Goal: Use online tool/utility: Utilize a website feature to perform a specific function

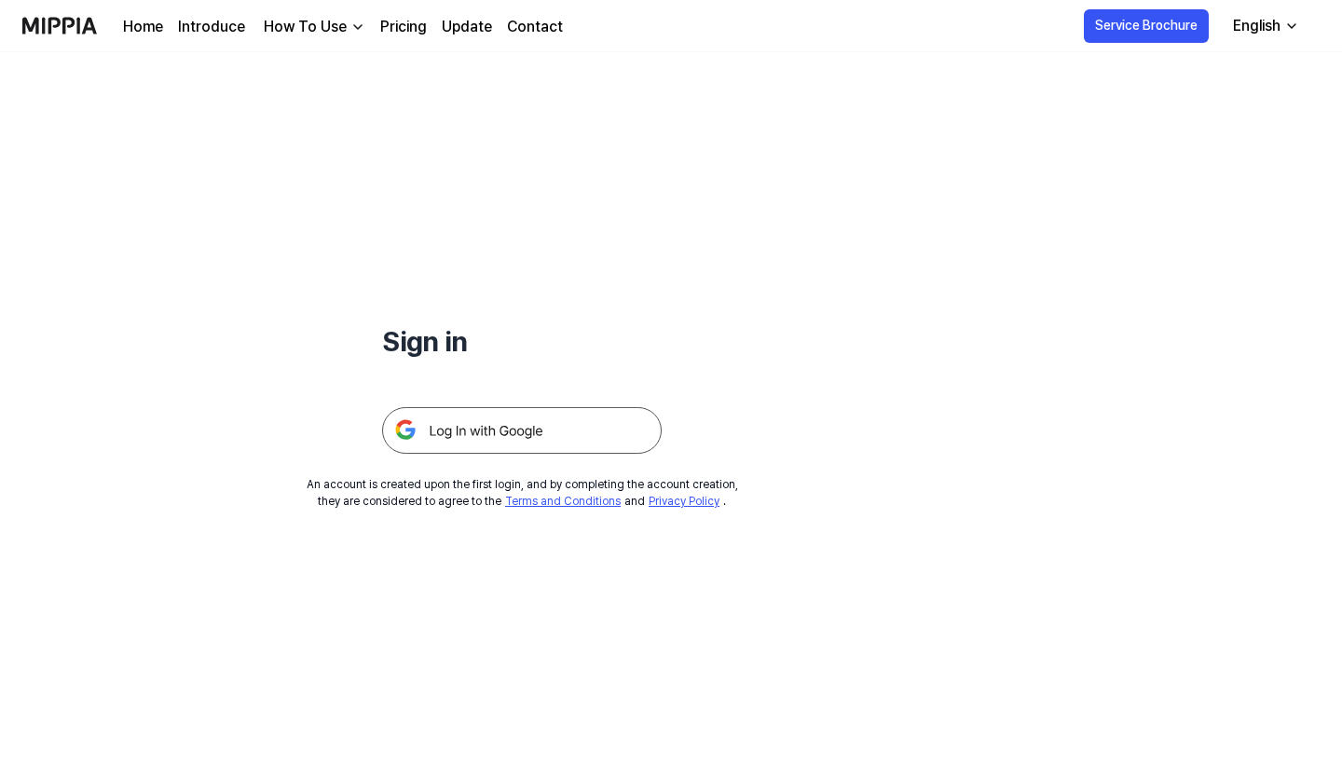
click at [510, 444] on img at bounding box center [522, 430] width 280 height 47
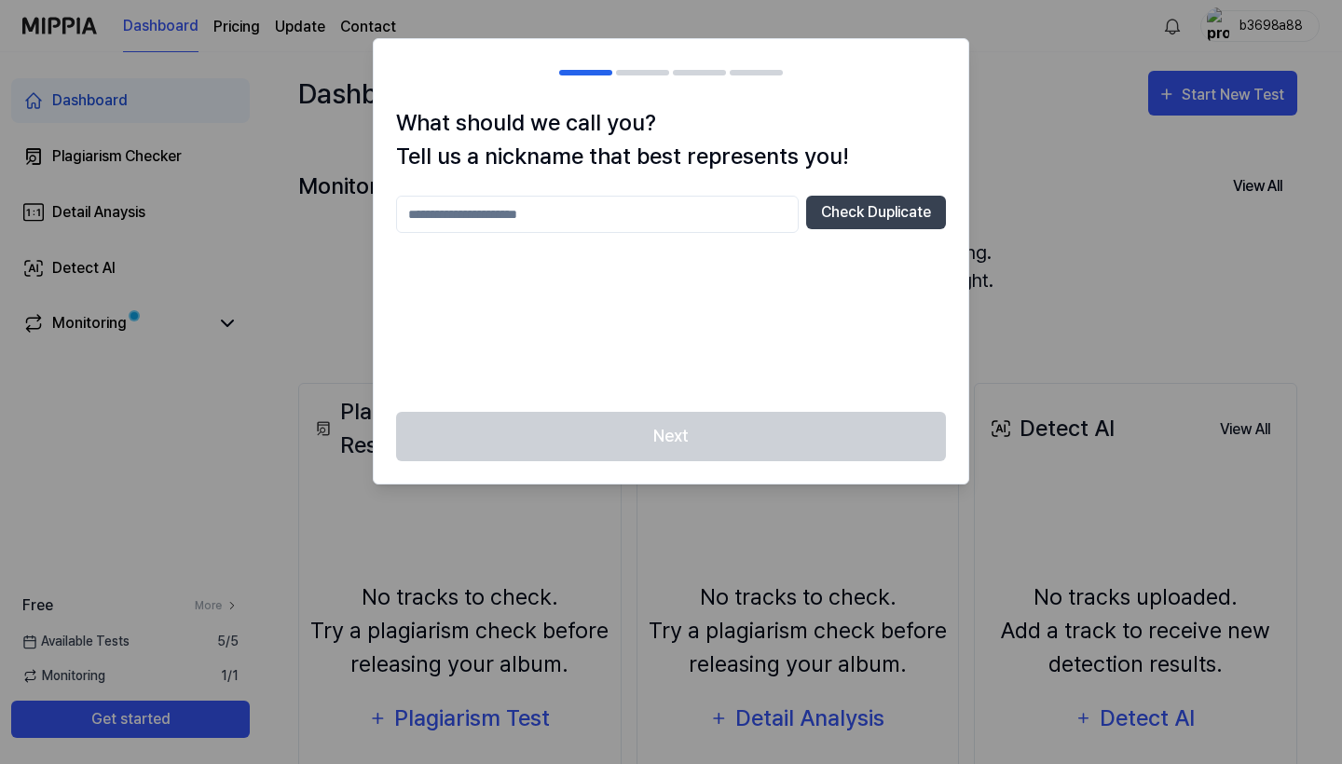
click at [744, 215] on input "text" at bounding box center [597, 214] width 403 height 37
click at [884, 215] on button "Check Duplicate" at bounding box center [876, 213] width 140 height 34
click at [662, 210] on input "***" at bounding box center [597, 214] width 403 height 37
type input "*"
type input "**********"
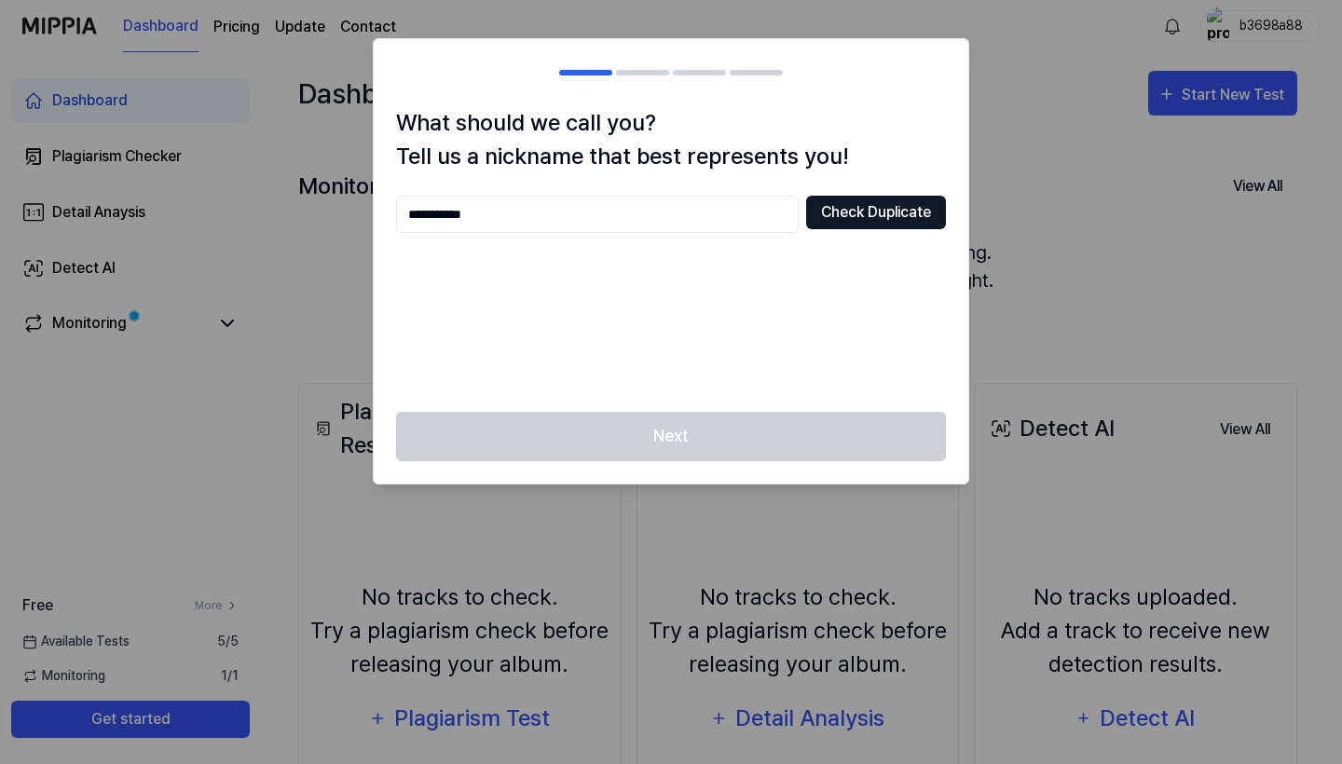
click at [915, 218] on button "Check Duplicate" at bounding box center [876, 213] width 140 height 34
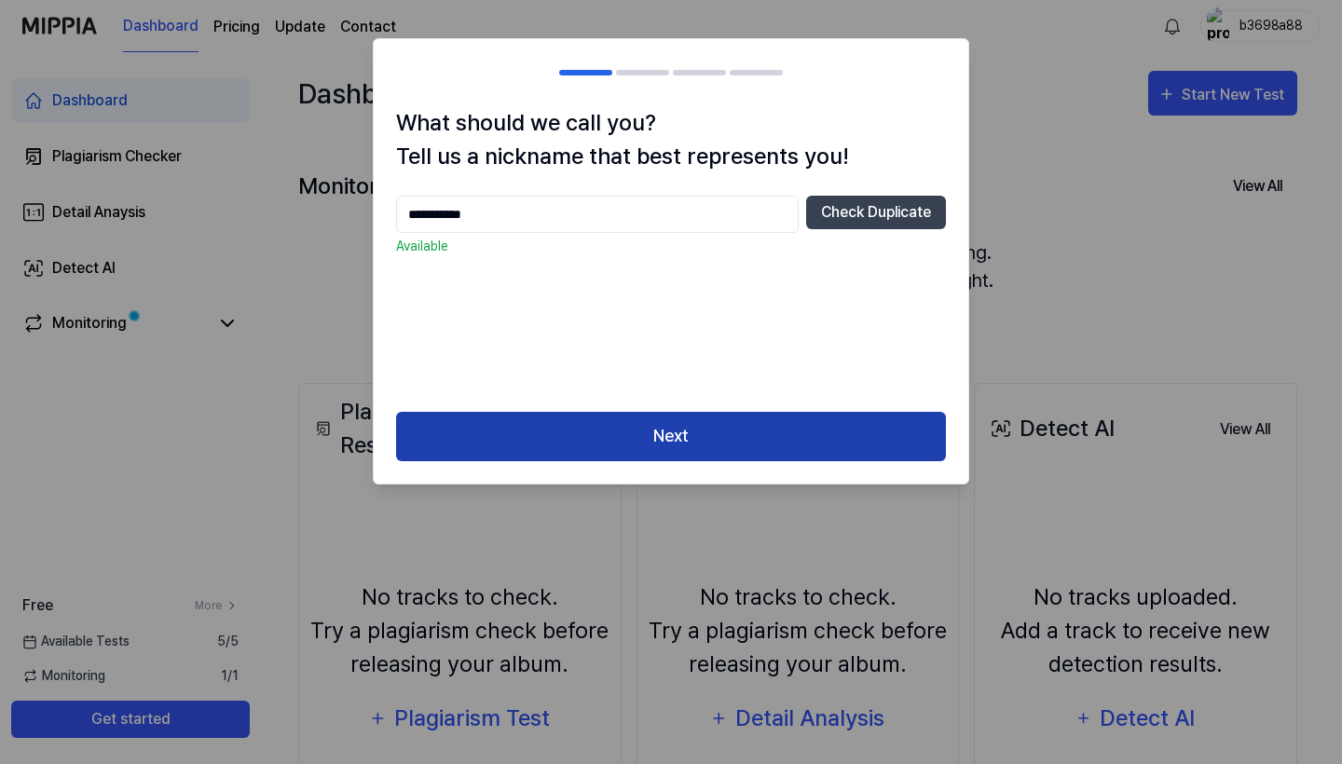
click at [763, 421] on button "Next" at bounding box center [671, 436] width 550 height 49
click at [763, 421] on div "**********" at bounding box center [671, 261] width 596 height 446
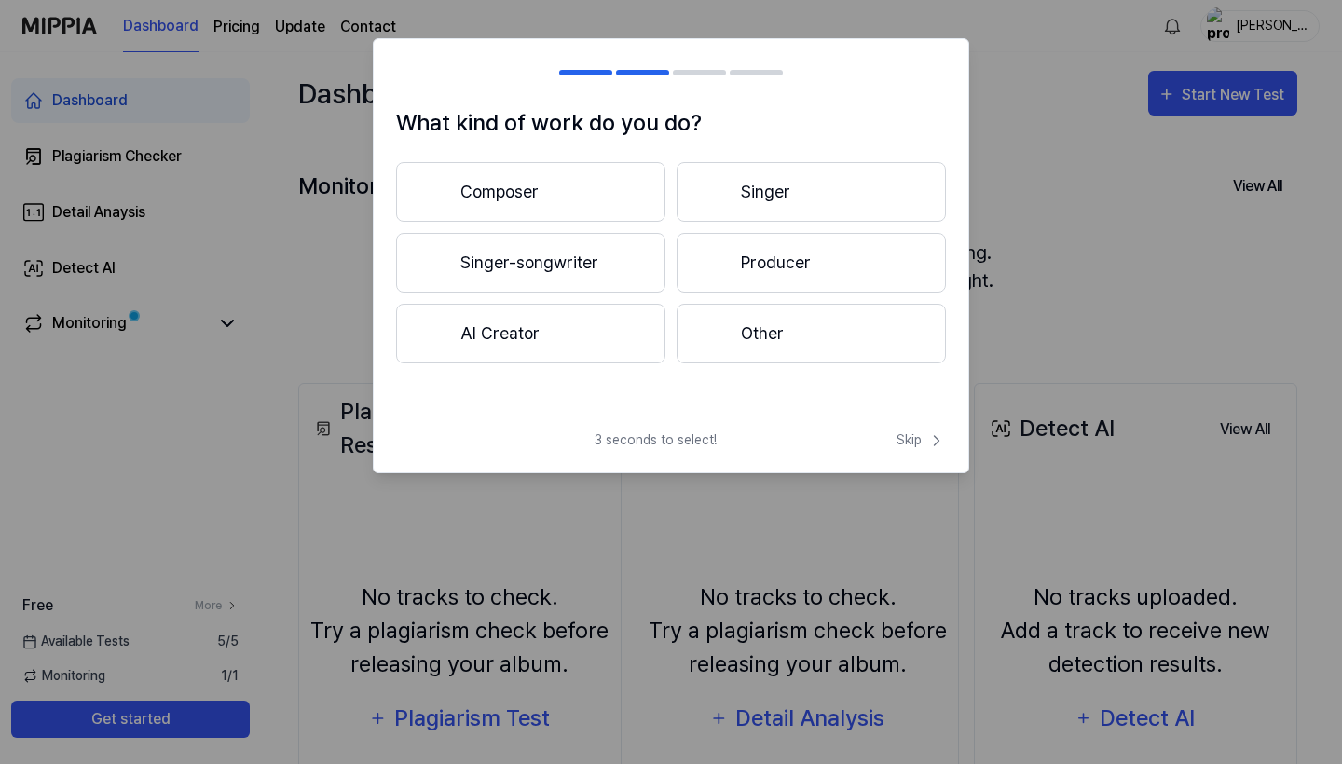
click at [713, 204] on button "Singer" at bounding box center [810, 192] width 269 height 60
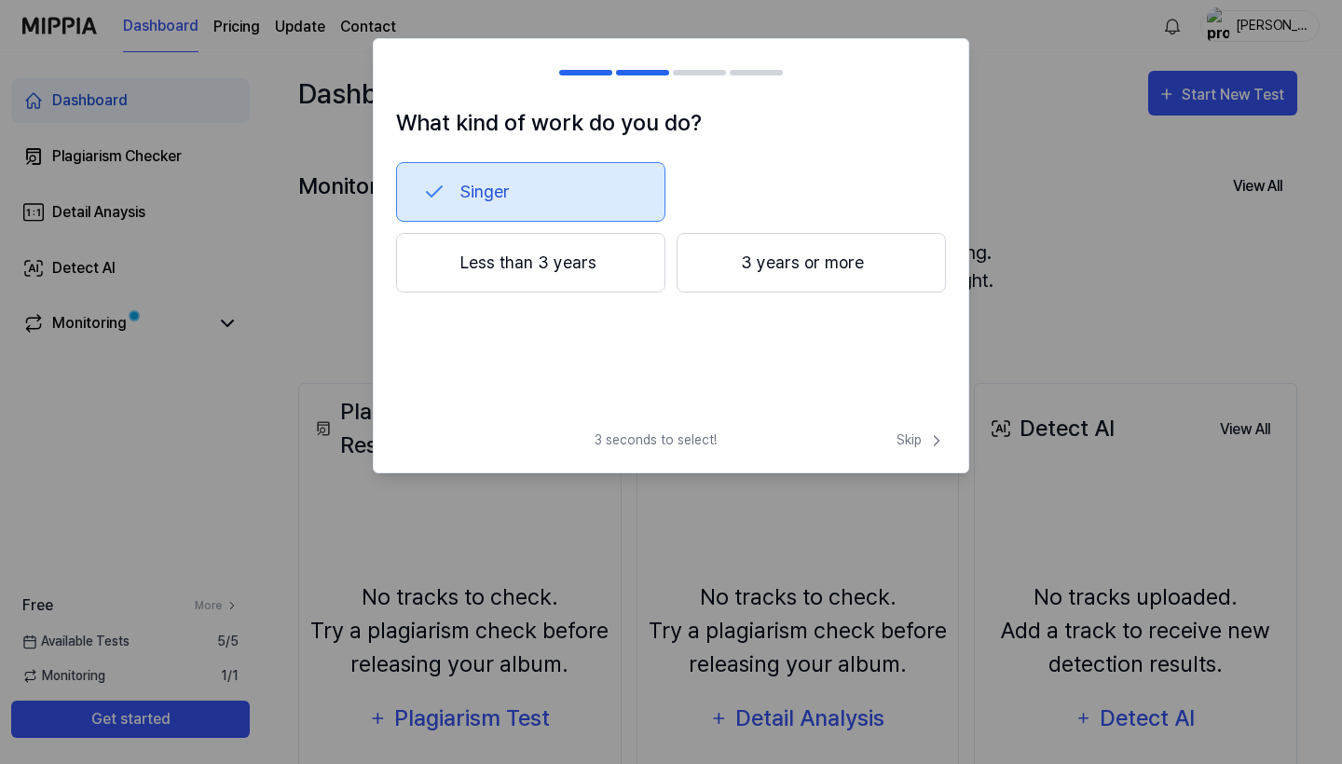
click at [616, 272] on button "Less than 3 years" at bounding box center [530, 263] width 269 height 60
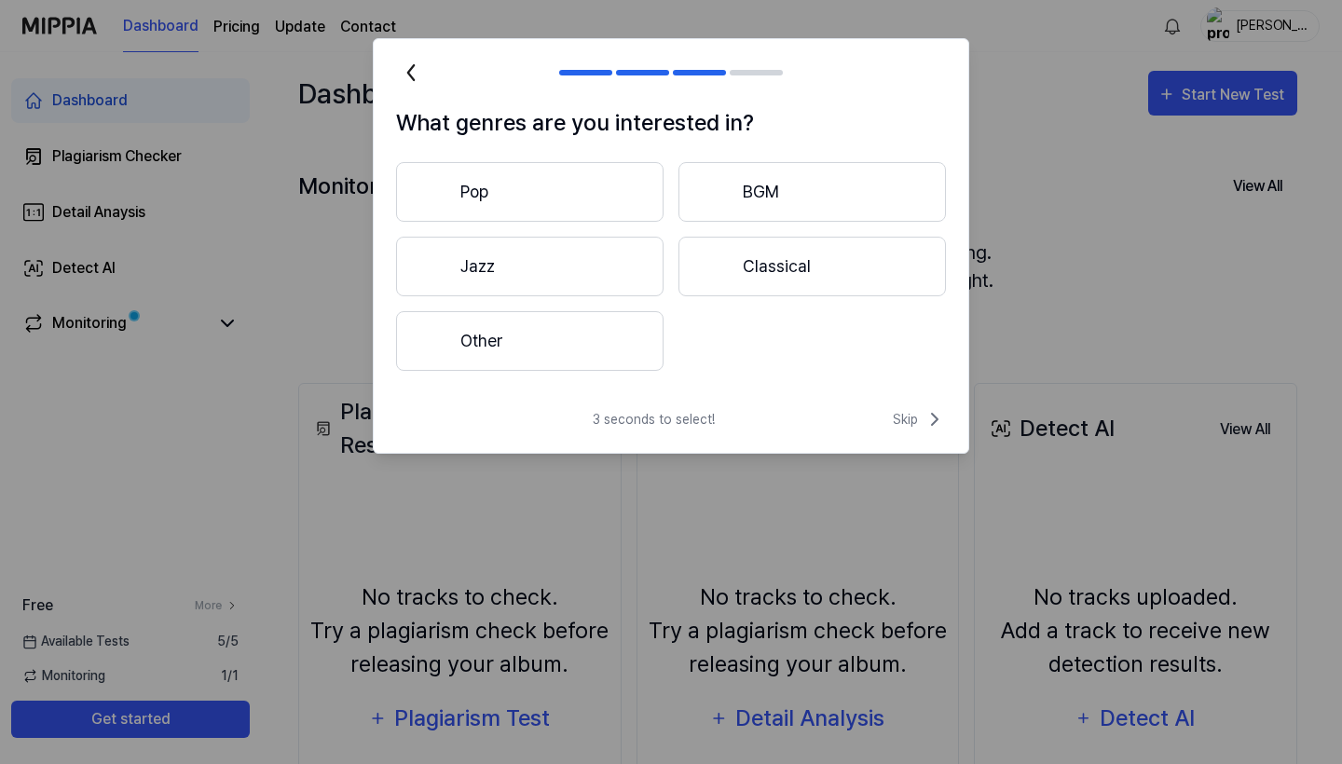
click at [621, 191] on button "Pop" at bounding box center [529, 192] width 267 height 60
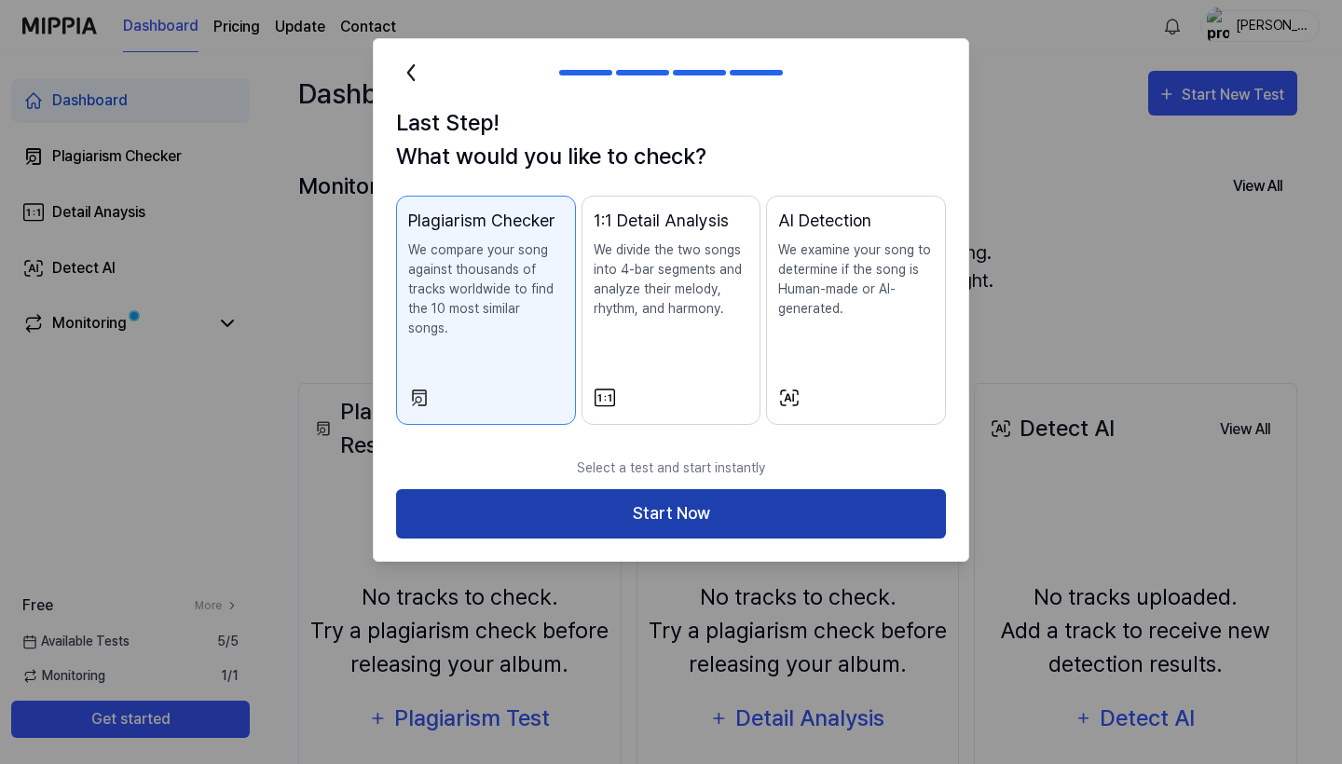
click at [584, 489] on button "Start Now" at bounding box center [671, 513] width 550 height 49
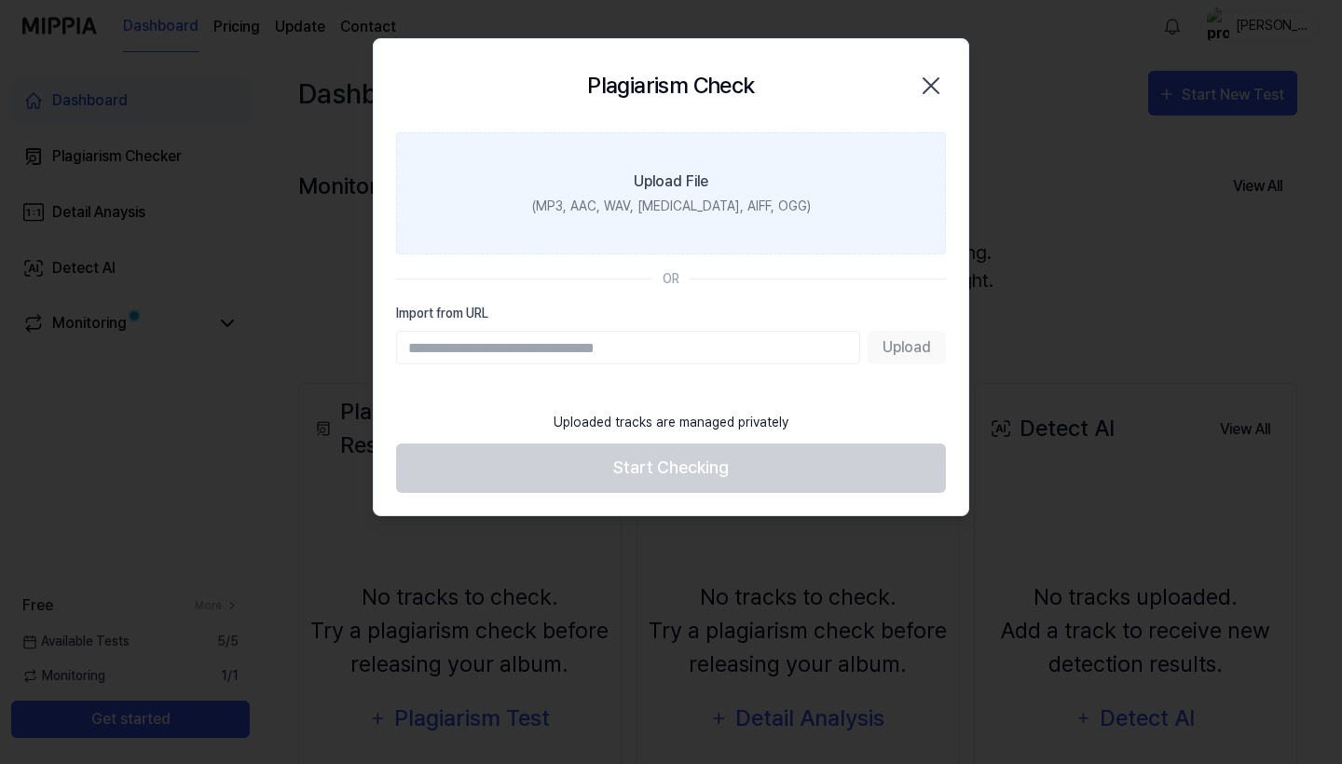
click at [652, 239] on label "Upload File (MP3, AAC, WAV, [MEDICAL_DATA], AIFF, OGG)" at bounding box center [671, 193] width 550 height 122
click at [0, 0] on input "Upload File (MP3, AAC, WAV, [MEDICAL_DATA], AIFF, OGG)" at bounding box center [0, 0] width 0 height 0
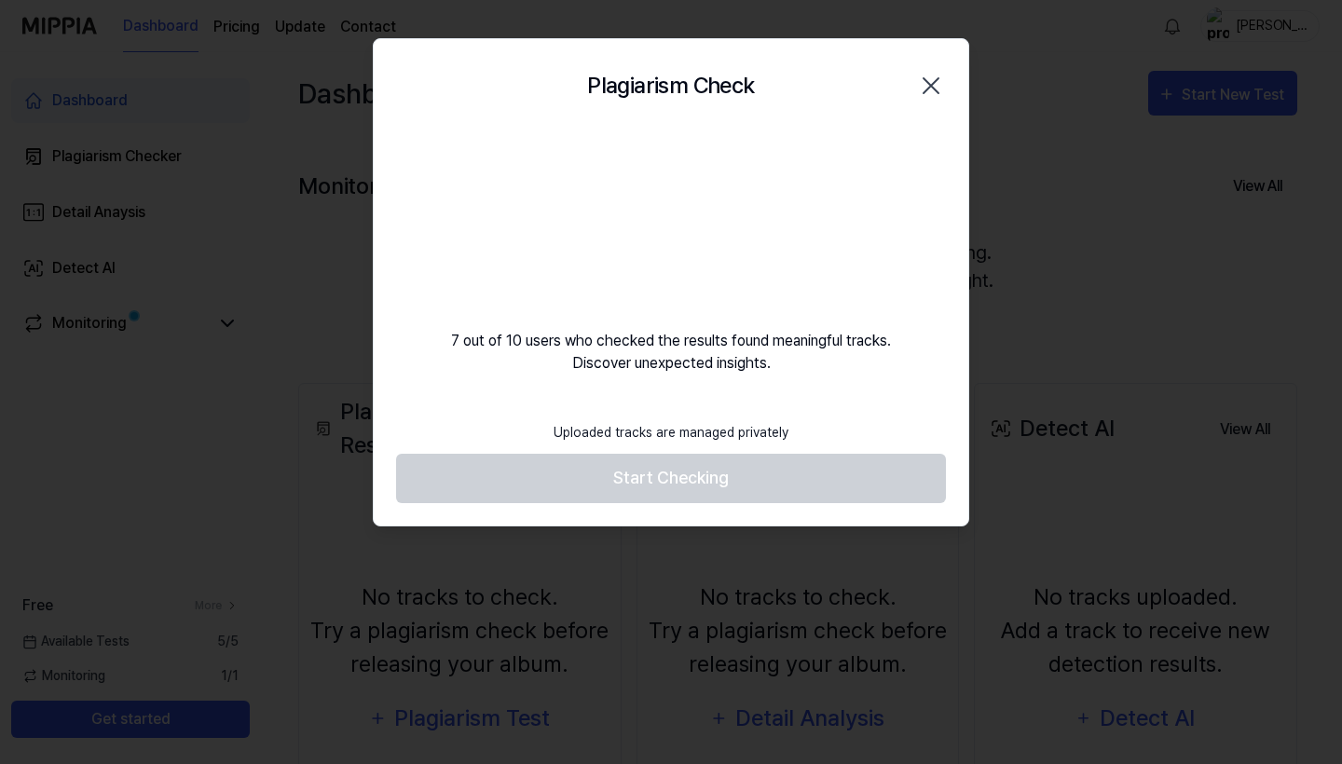
click at [830, 488] on footer "Uploaded tracks are managed privately Start Checking" at bounding box center [671, 457] width 550 height 91
click at [666, 228] on video at bounding box center [670, 221] width 179 height 179
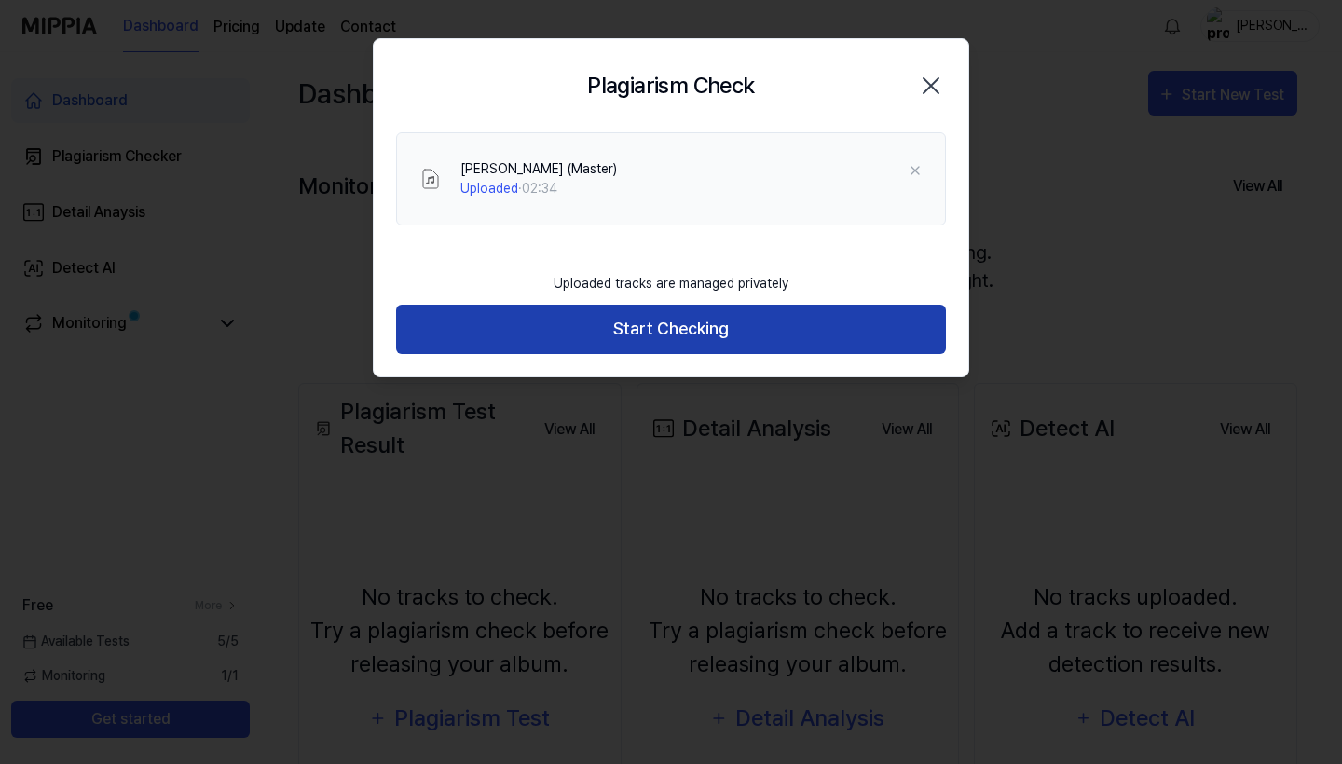
click at [703, 319] on button "Start Checking" at bounding box center [671, 329] width 550 height 49
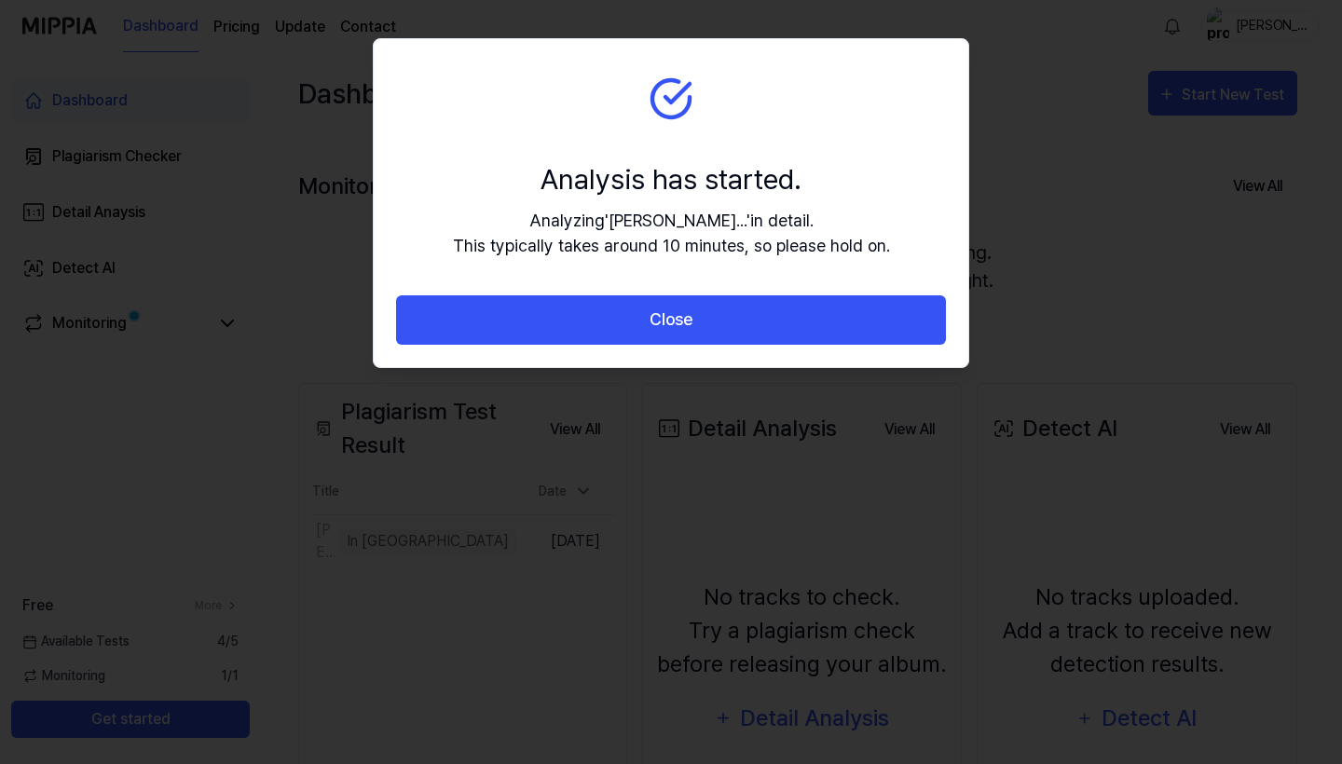
click at [703, 319] on button "Close" at bounding box center [671, 319] width 550 height 49
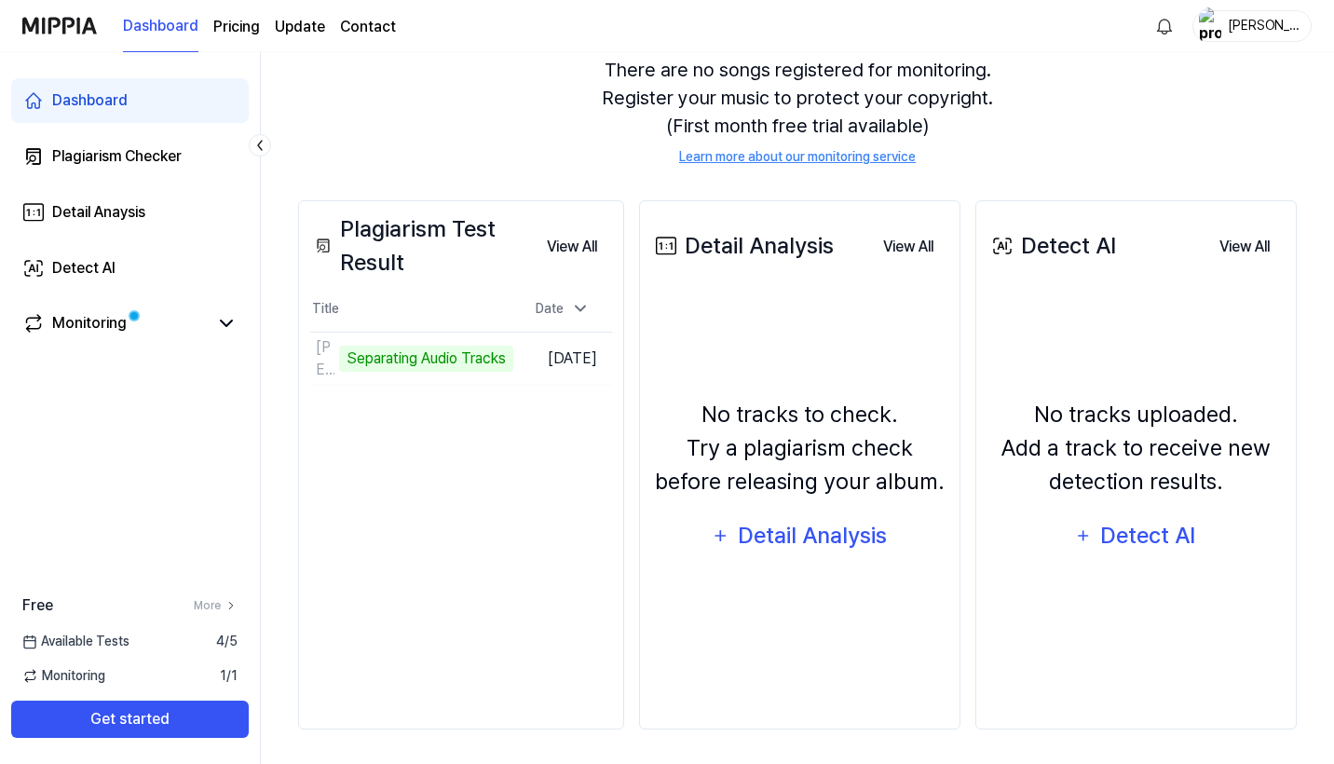
scroll to position [184, 0]
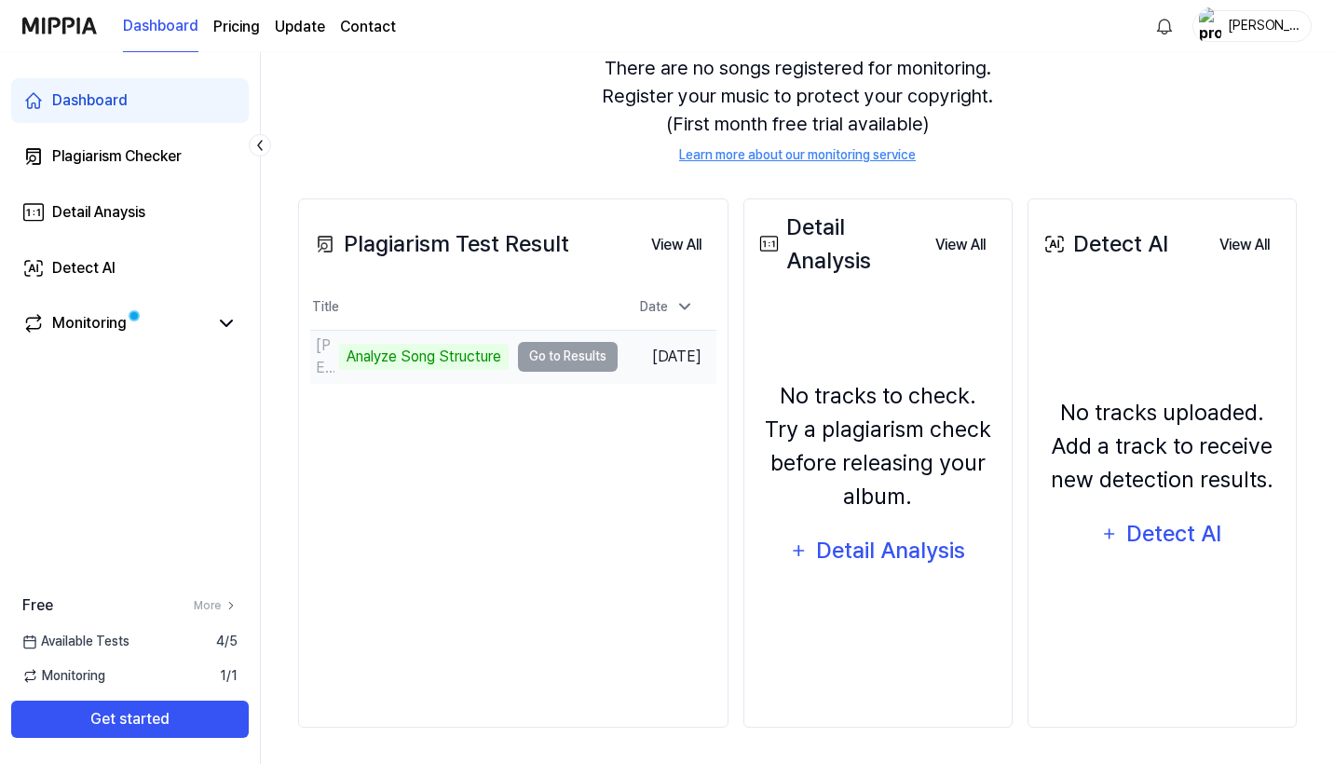
click at [535, 346] on td "[PERSON_NAME] (Master) Analyze Song Structure Go to Results" at bounding box center [463, 357] width 307 height 52
click at [565, 360] on td "[PERSON_NAME] (Master) Analyze Song Structure Go to Results" at bounding box center [463, 357] width 307 height 52
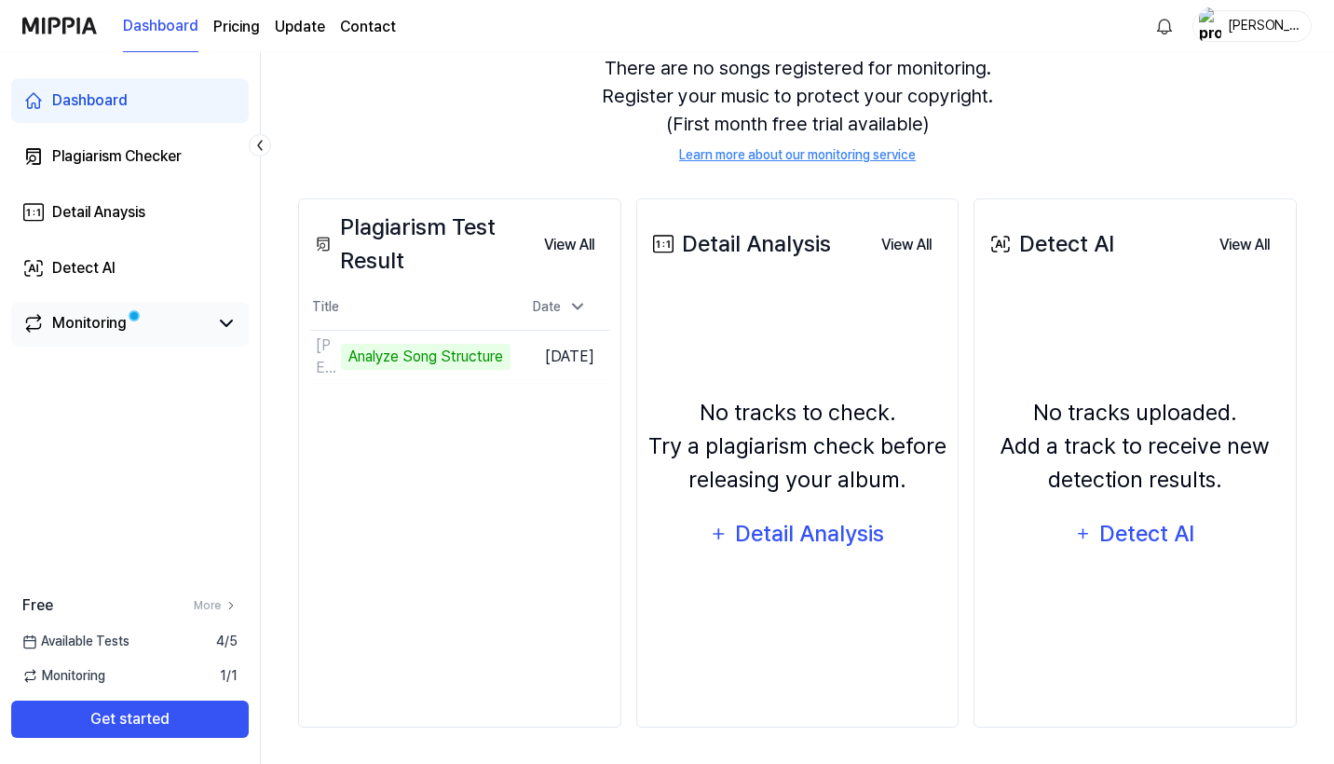
click at [211, 323] on div "Monitoring" at bounding box center [129, 323] width 215 height 22
click at [226, 322] on icon at bounding box center [226, 323] width 22 height 22
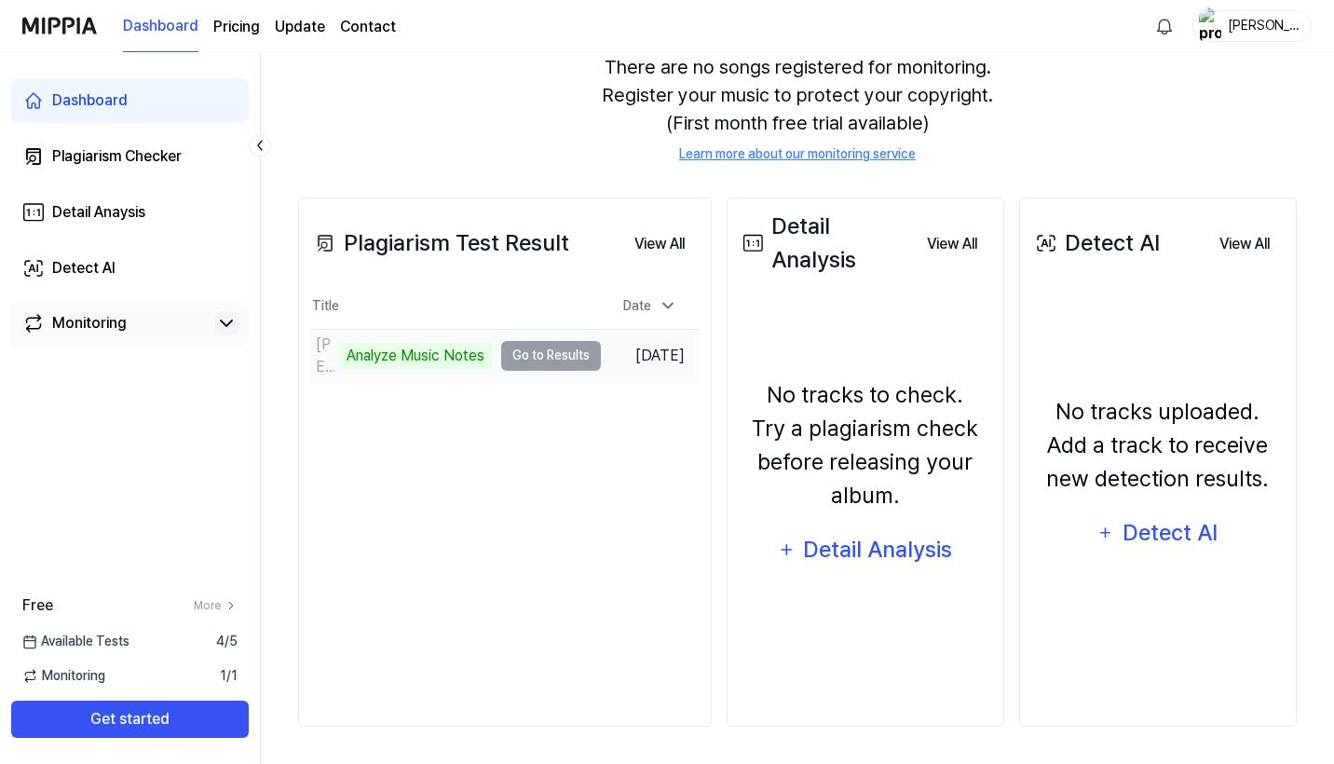
click at [546, 358] on td "[PERSON_NAME] (Master) Analyze Music Notes Go to Results" at bounding box center [455, 356] width 291 height 52
click at [568, 364] on td "[PERSON_NAME] (Master) Analyze Music Notes Go to Results" at bounding box center [455, 356] width 291 height 52
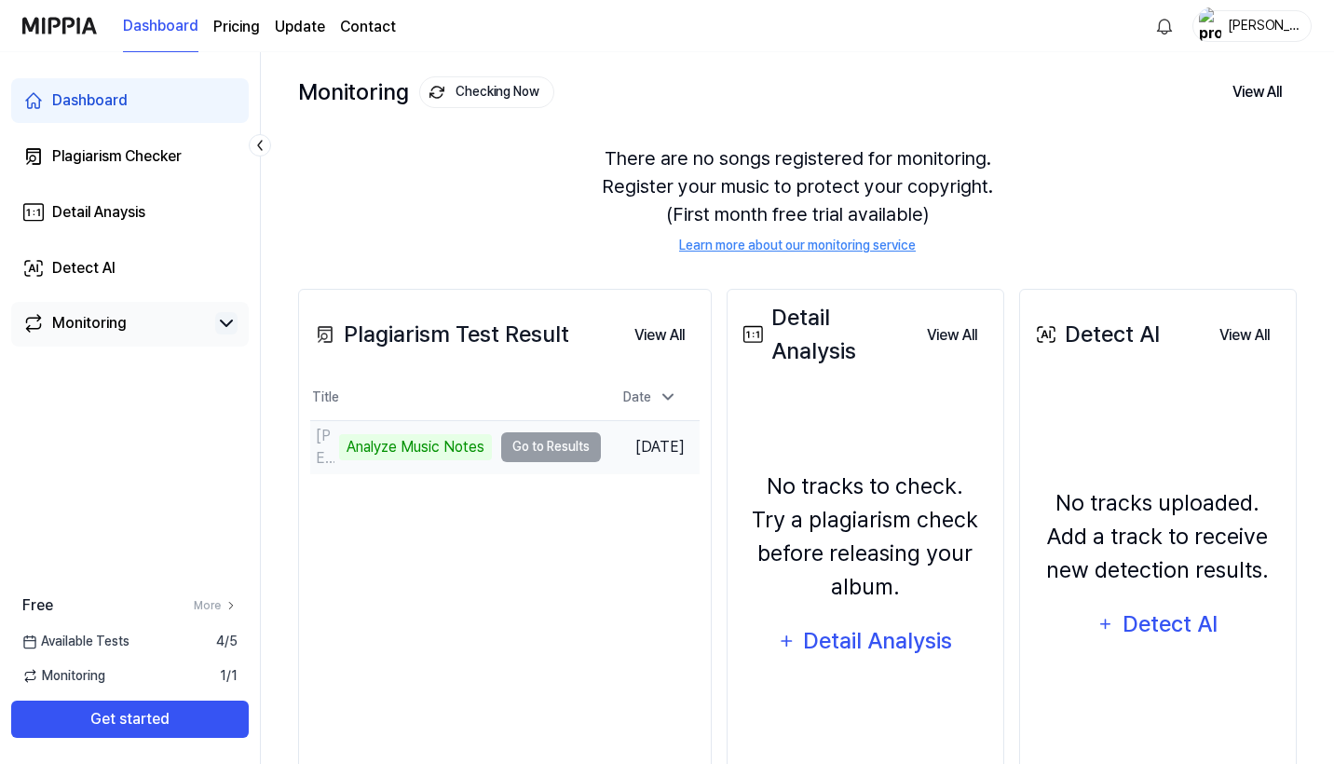
scroll to position [90, 0]
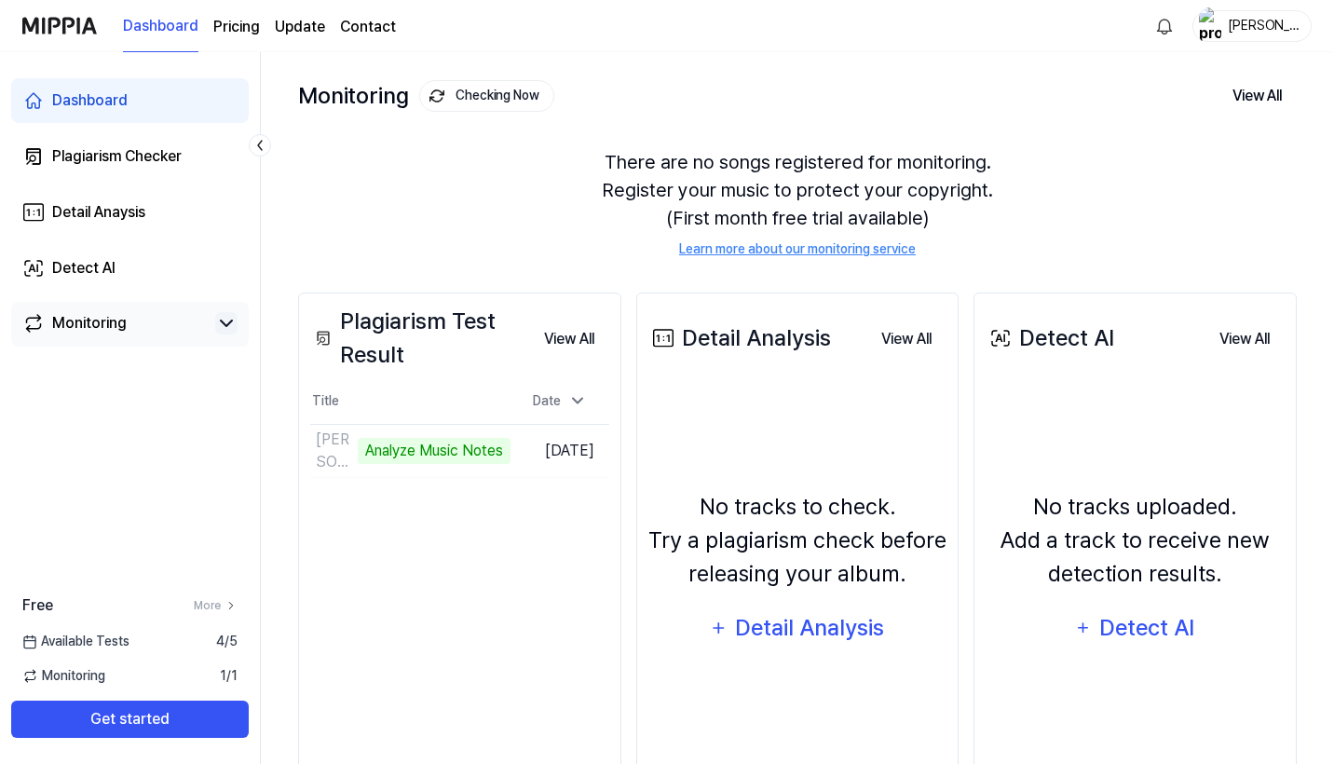
click at [135, 320] on link "Monitoring" at bounding box center [114, 323] width 185 height 22
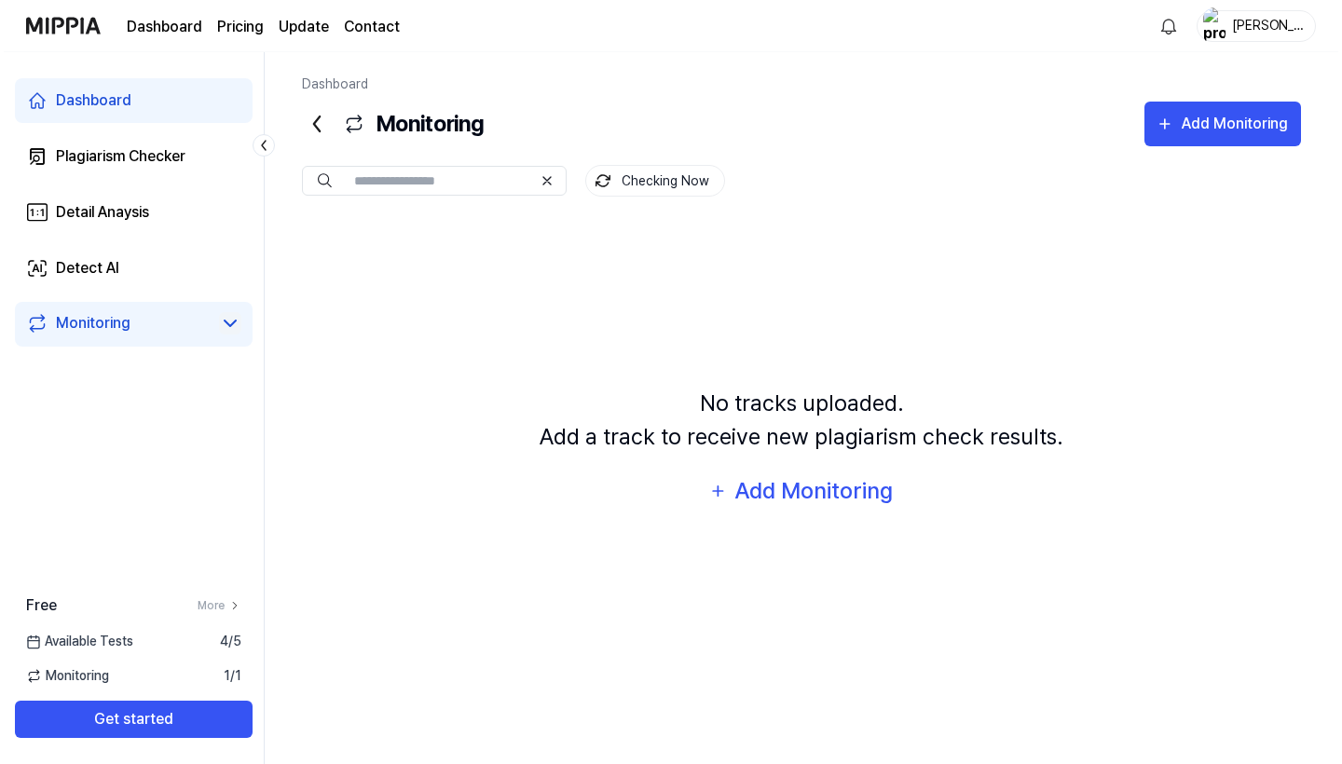
scroll to position [0, 0]
click at [117, 167] on div "Plagiarism Checker" at bounding box center [117, 156] width 130 height 22
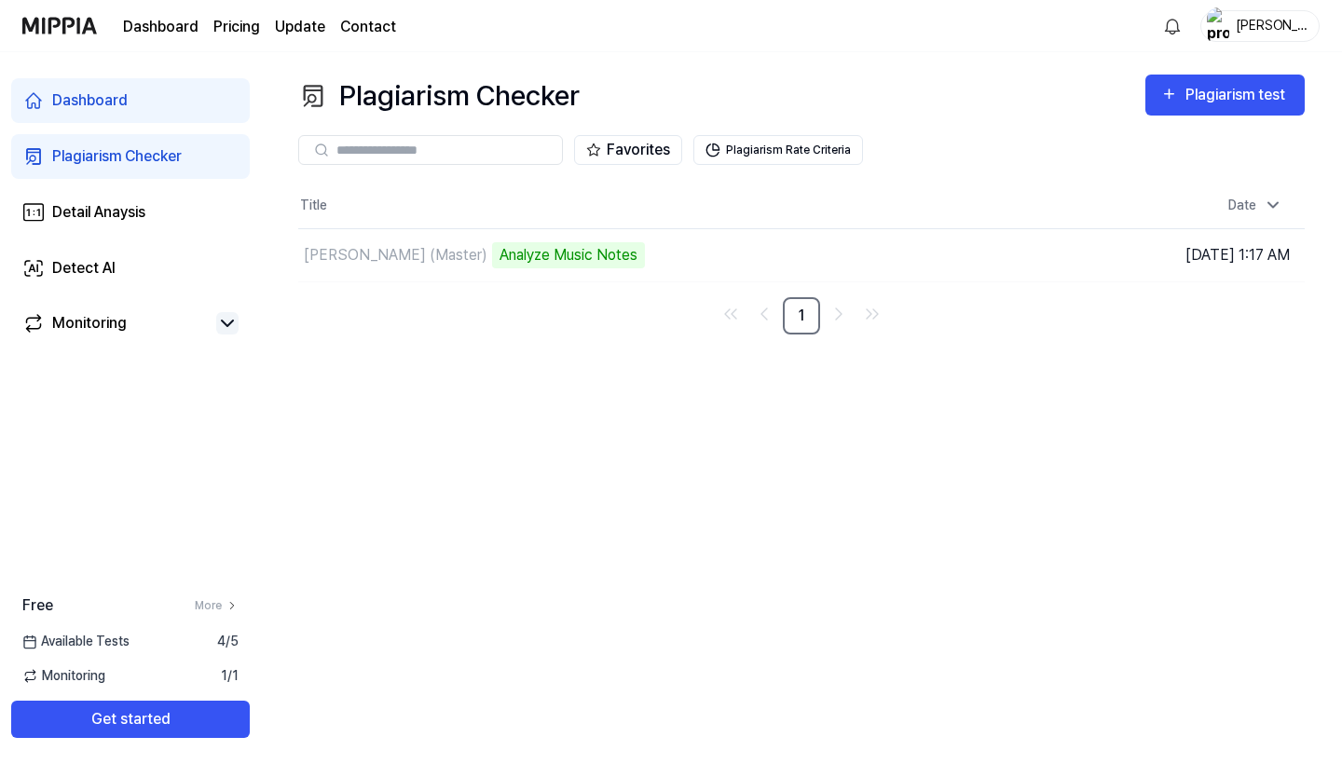
click at [117, 167] on div "Plagiarism Checker" at bounding box center [117, 156] width 130 height 22
click at [905, 254] on td "[PERSON_NAME] (Master) Analyze Music Notes Go to Results" at bounding box center [675, 255] width 755 height 52
click at [740, 252] on div "[PERSON_NAME] (Master) Analyze Music Notes" at bounding box center [580, 255] width 564 height 52
click at [589, 254] on div "Analyze Music Notes" at bounding box center [568, 255] width 153 height 26
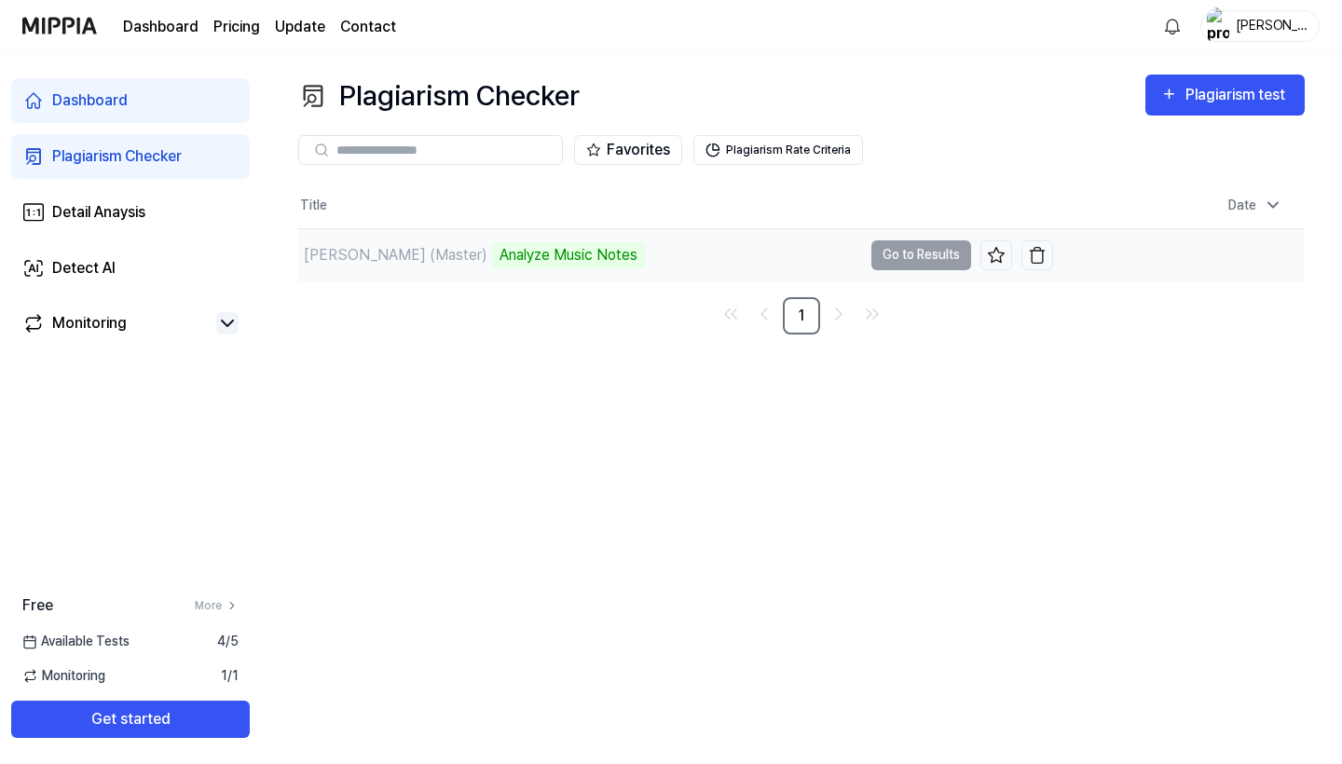
click at [934, 249] on td "[PERSON_NAME] (Master) Analyze Music Notes Go to Results" at bounding box center [675, 255] width 755 height 52
click at [572, 259] on div "Analyze Music Notes" at bounding box center [568, 255] width 153 height 26
click at [616, 261] on div "Analyze Music Notes" at bounding box center [568, 255] width 153 height 26
click at [929, 237] on td "[PERSON_NAME] (Master) Analyze Music Notes Go to Results" at bounding box center [675, 255] width 755 height 52
click at [919, 245] on td "[PERSON_NAME] (Master) Analyze Music Notes Go to Results" at bounding box center [675, 255] width 755 height 52
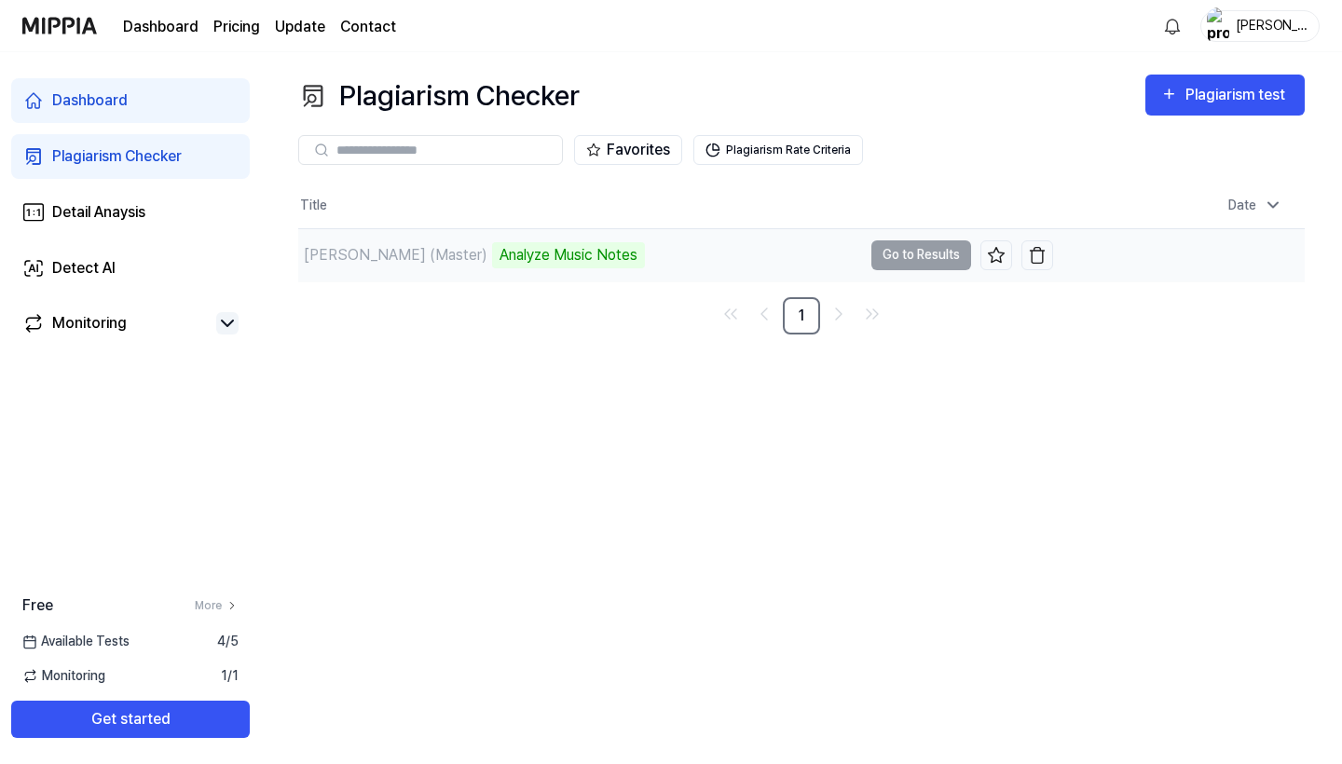
click at [917, 262] on td "[PERSON_NAME] (Master) Analyze Music Notes Go to Results" at bounding box center [675, 255] width 755 height 52
click at [527, 251] on div "Analyze Music Notes" at bounding box center [568, 255] width 153 height 26
click at [898, 253] on td "[PERSON_NAME] (Master) Analyze Music Notes Go to Results" at bounding box center [675, 255] width 755 height 52
